Goal: Information Seeking & Learning: Learn about a topic

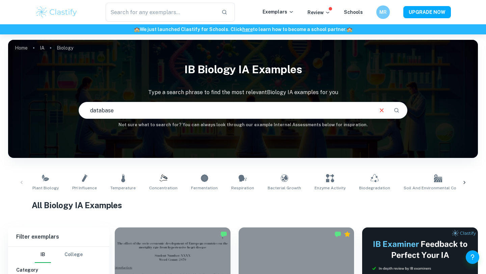
type input "database"
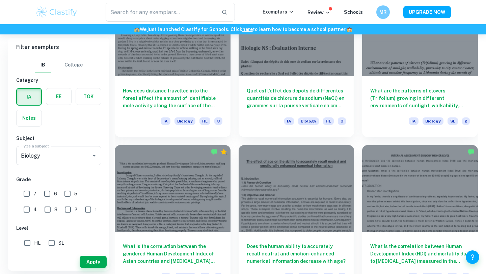
scroll to position [891, 0]
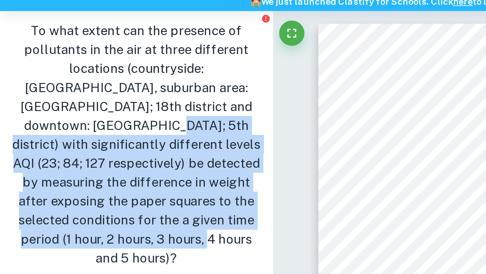
drag, startPoint x: 121, startPoint y: 83, endPoint x: 89, endPoint y: 162, distance: 85.8
click at [89, 162] on div "To what extent can the presence of pollutants in the air at three different loc…" at bounding box center [73, 105] width 146 height 143
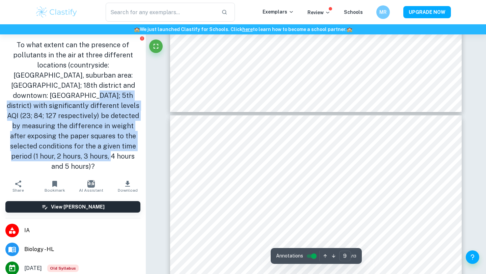
type input "10"
